Goal: Transaction & Acquisition: Purchase product/service

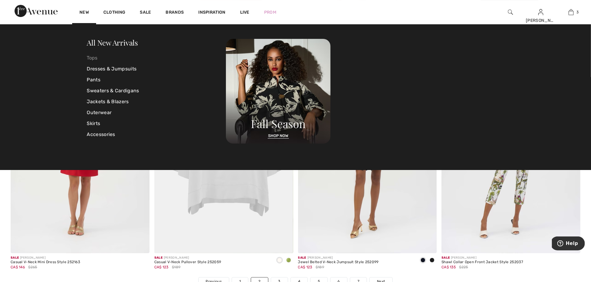
click at [93, 56] on link "Tops" at bounding box center [156, 57] width 139 height 11
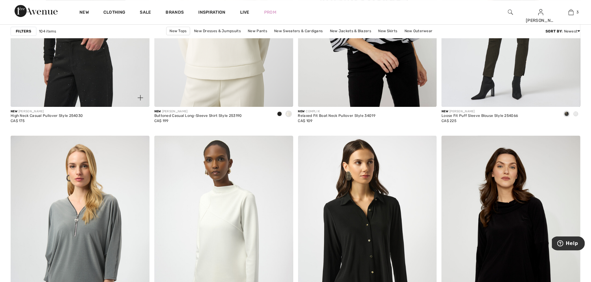
scroll to position [1478, 0]
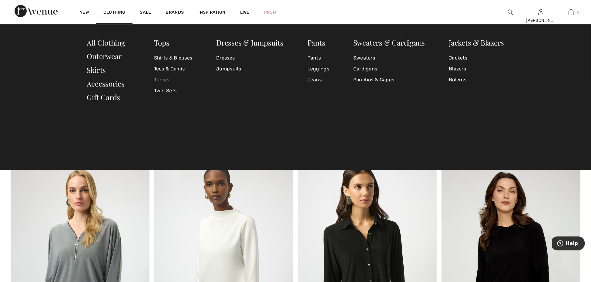
click at [169, 79] on link "Tunics" at bounding box center [173, 79] width 39 height 11
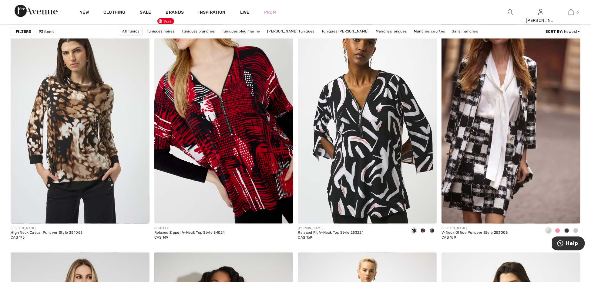
scroll to position [586, 0]
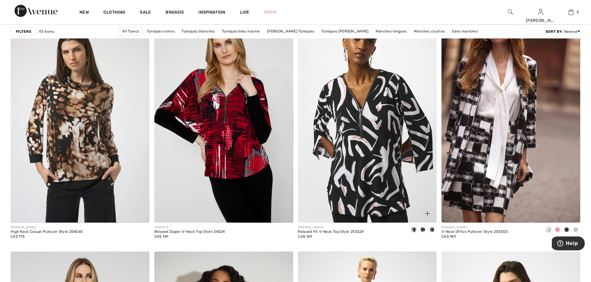
click at [434, 228] on span at bounding box center [432, 229] width 5 height 5
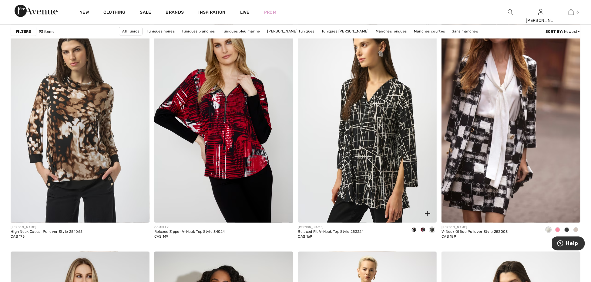
click at [424, 230] on span at bounding box center [423, 229] width 5 height 5
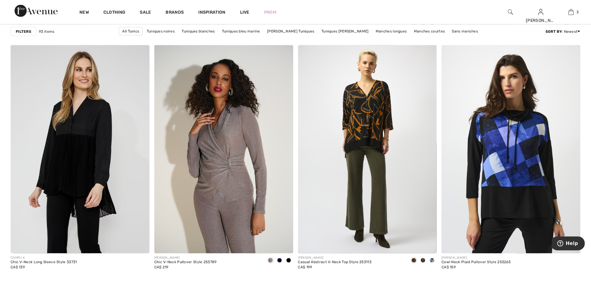
scroll to position [819, 0]
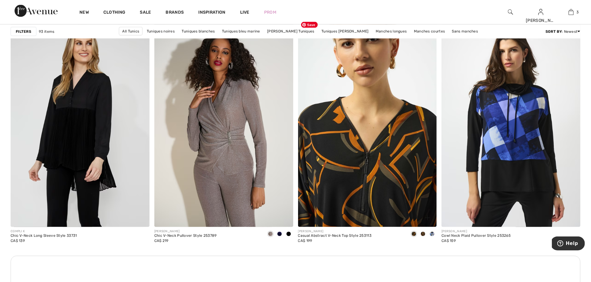
click at [402, 184] on img at bounding box center [367, 123] width 139 height 208
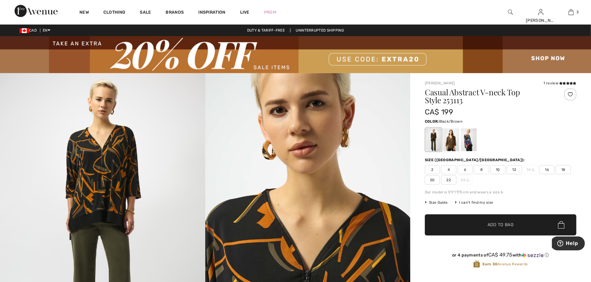
click at [450, 144] on div at bounding box center [451, 139] width 16 height 23
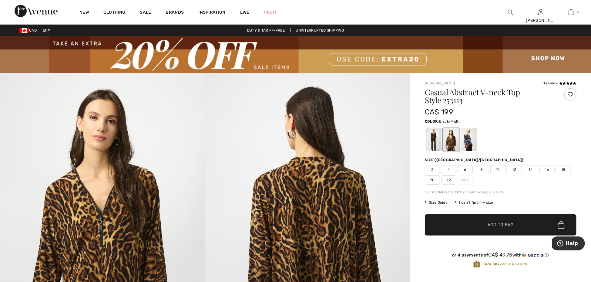
click at [431, 144] on div at bounding box center [434, 139] width 16 height 23
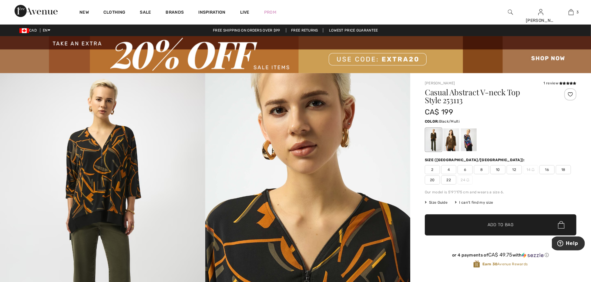
click at [547, 169] on span "16" at bounding box center [547, 169] width 15 height 9
click at [503, 224] on span "Add to Bag" at bounding box center [501, 224] width 26 height 6
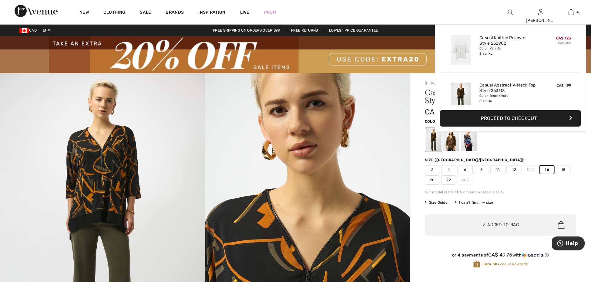
scroll to position [113, 0]
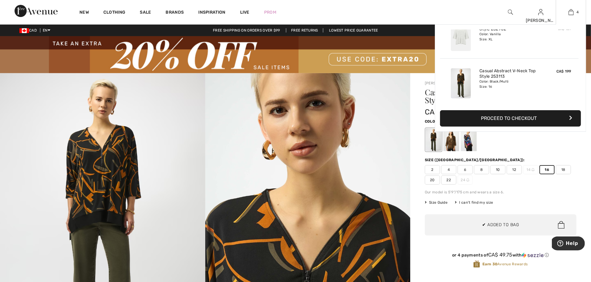
click at [541, 120] on button "Proceed to Checkout" at bounding box center [510, 118] width 141 height 16
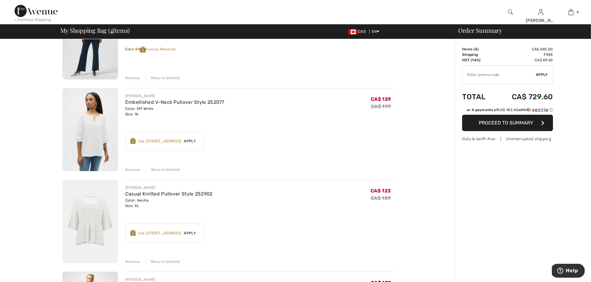
scroll to position [98, 0]
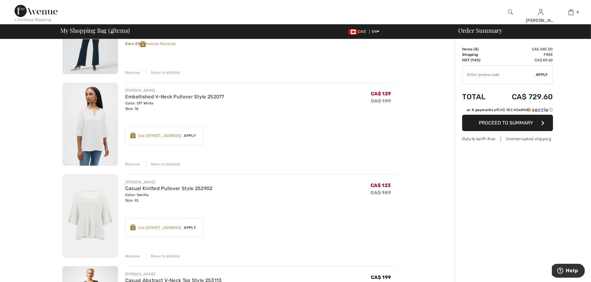
click at [131, 256] on div "Remove" at bounding box center [132, 255] width 15 height 5
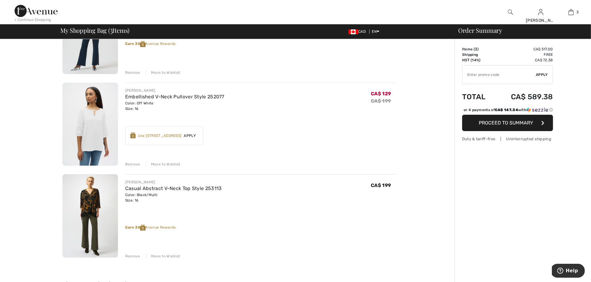
click at [502, 77] on input "TEXT" at bounding box center [500, 75] width 74 height 18
type input "EXTRA20"
click at [543, 76] on span "Apply" at bounding box center [542, 74] width 12 height 5
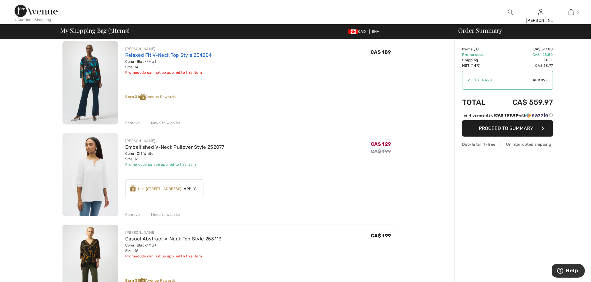
scroll to position [48, 0]
click at [176, 54] on link "Relaxed Fit V-Neck Top Style 254204" at bounding box center [168, 55] width 87 height 6
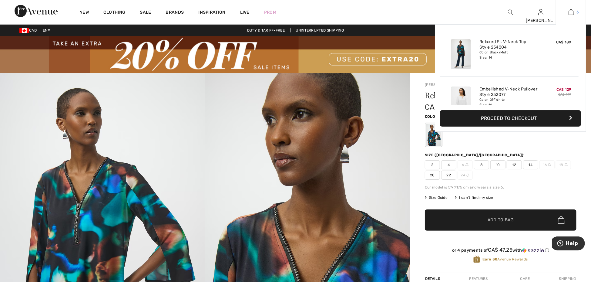
click at [578, 10] on span "3" at bounding box center [578, 11] width 2 height 5
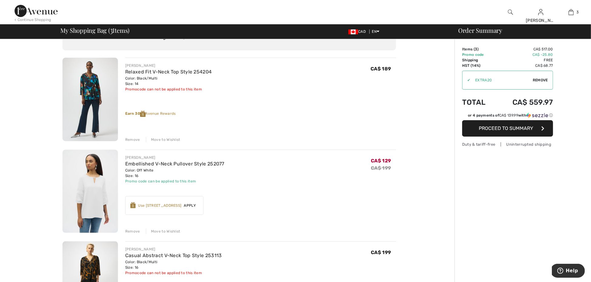
scroll to position [29, 0]
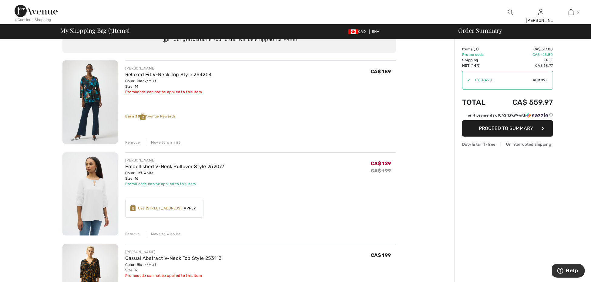
click at [135, 140] on div "Remove" at bounding box center [132, 142] width 15 height 5
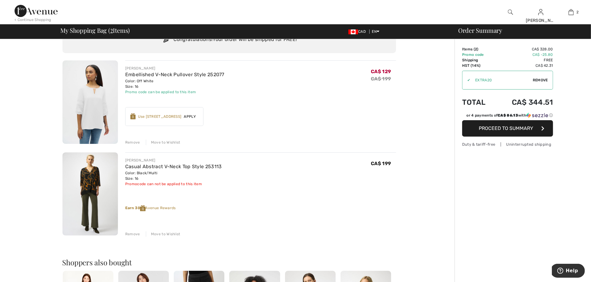
click at [523, 129] on span "Proceed to Summary" at bounding box center [506, 128] width 54 height 6
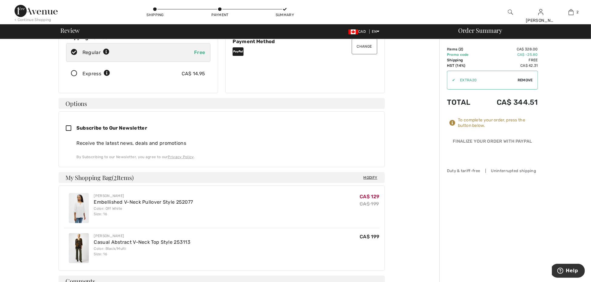
scroll to position [89, 0]
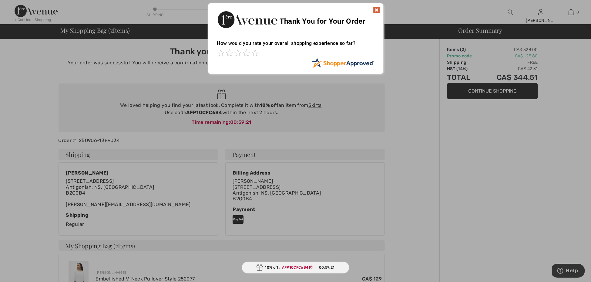
click at [378, 8] on img at bounding box center [376, 9] width 7 height 7
